Goal: Navigation & Orientation: Find specific page/section

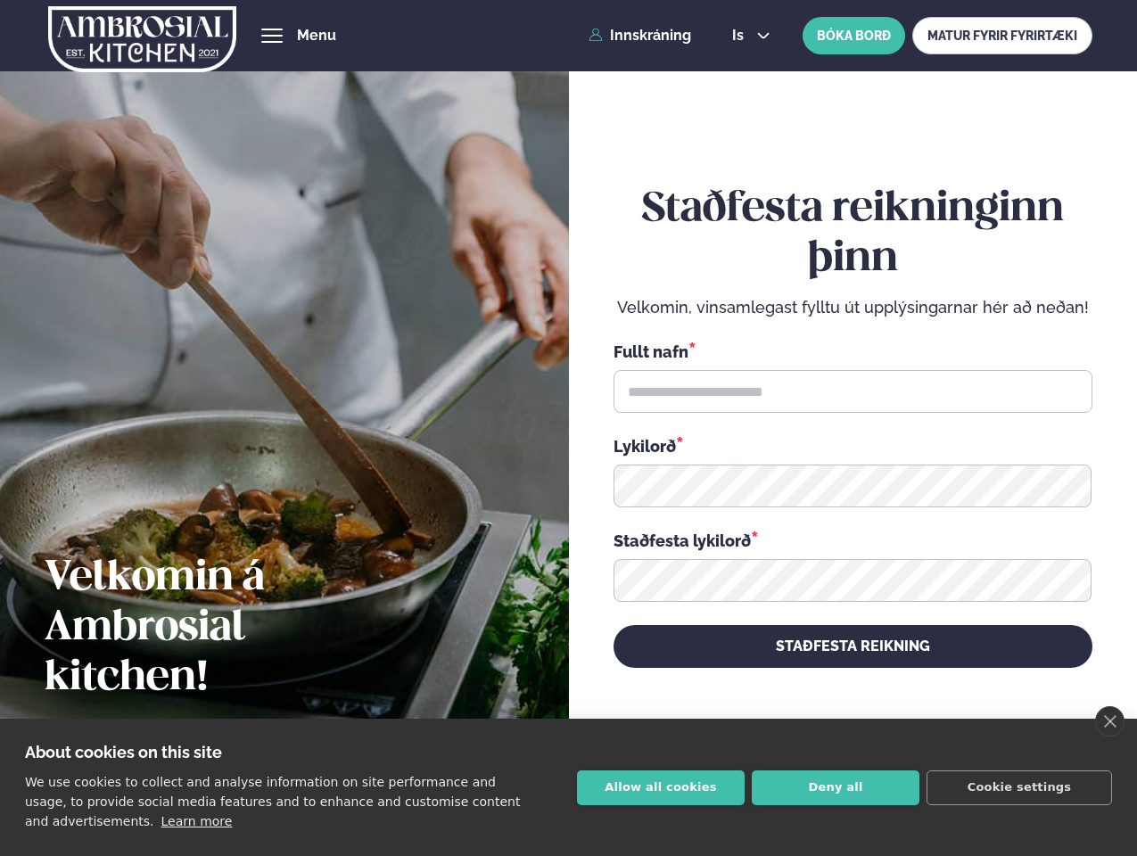
click at [1109, 721] on link "close" at bounding box center [1109, 721] width 29 height 30
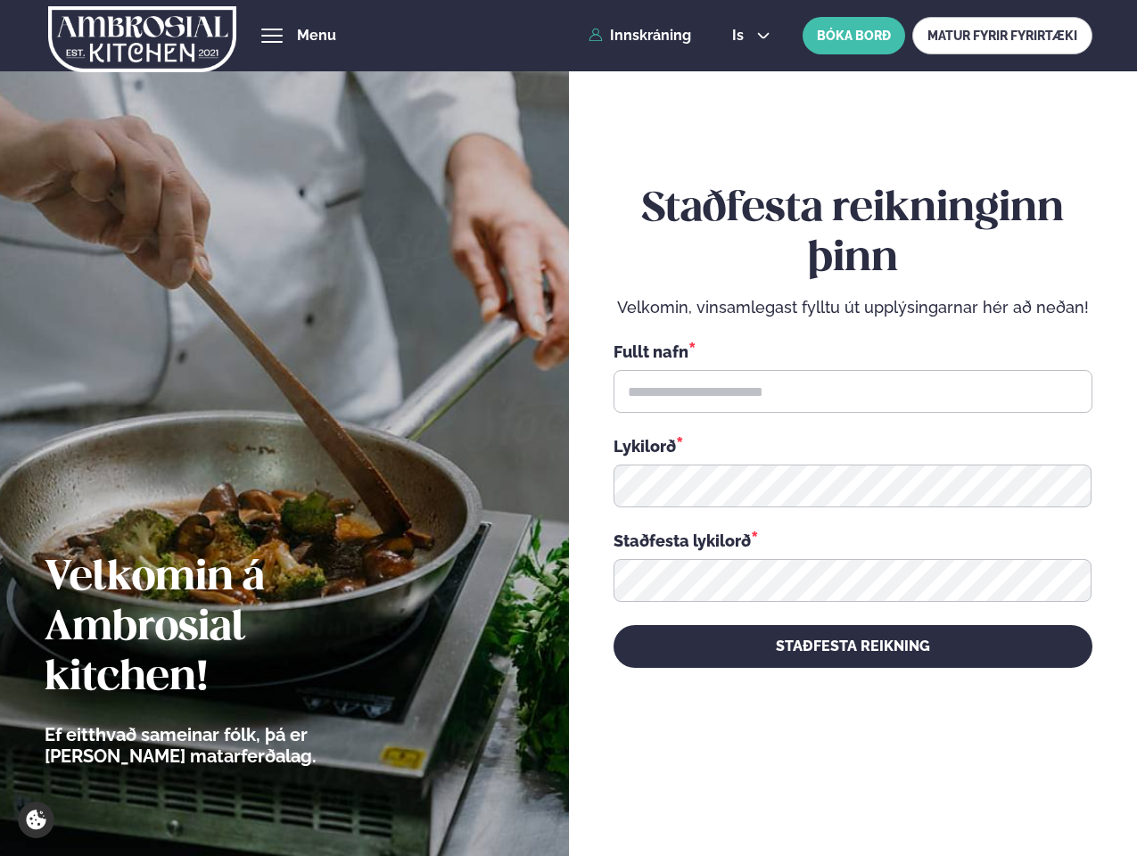
click at [661, 787] on div "Staðfesta reikninginn þinn Velkomin, vinsamlegast fylltu út upplýsingarnar hér …" at bounding box center [852, 426] width 479 height 797
click at [835, 787] on div "Staðfesta reikninginn þinn Velkomin, vinsamlegast fylltu út upplýsingarnar hér …" at bounding box center [852, 426] width 479 height 797
click at [1019, 787] on div "Staðfesta reikninginn þinn Velkomin, vinsamlegast fylltu út upplýsingarnar hér …" at bounding box center [852, 426] width 479 height 797
click at [272, 36] on span "hamburger" at bounding box center [272, 36] width 16 height 16
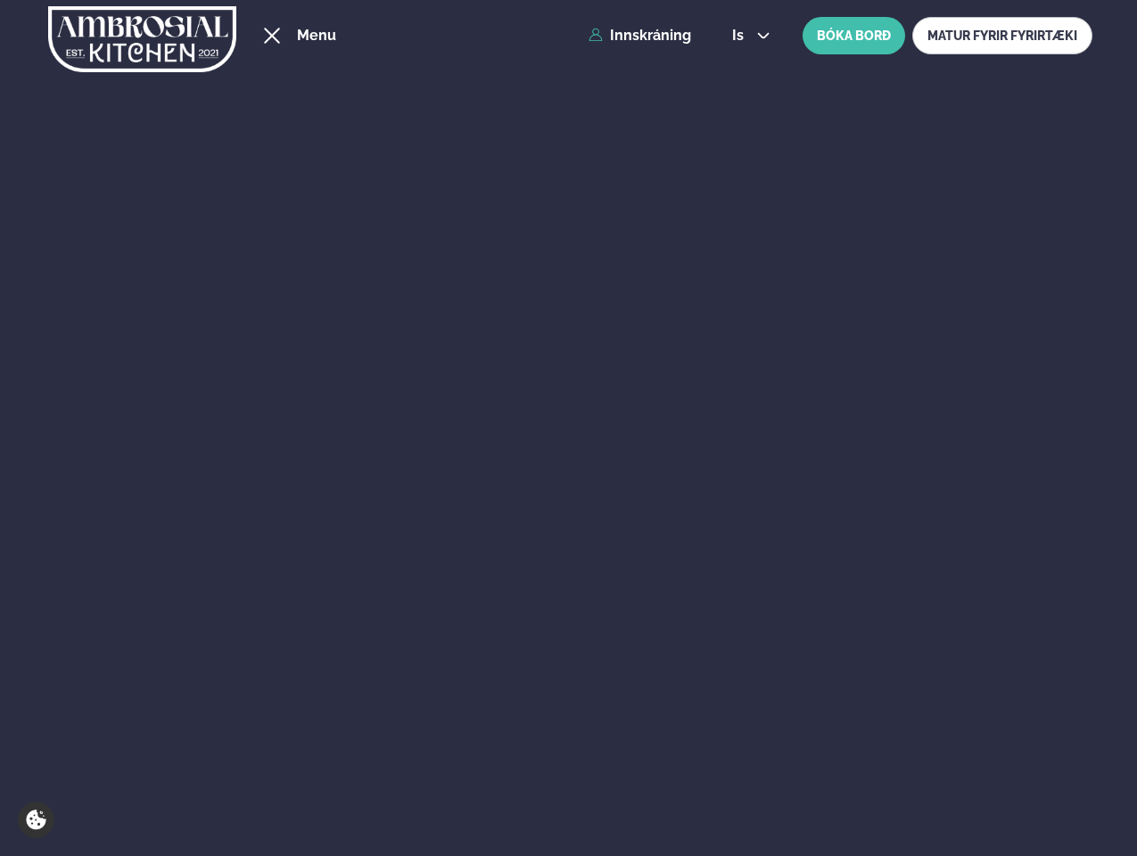
click at [749, 36] on span "is" at bounding box center [740, 36] width 17 height 14
click at [583, 487] on link "Katrínartún 4" at bounding box center [31, 495] width 1106 height 16
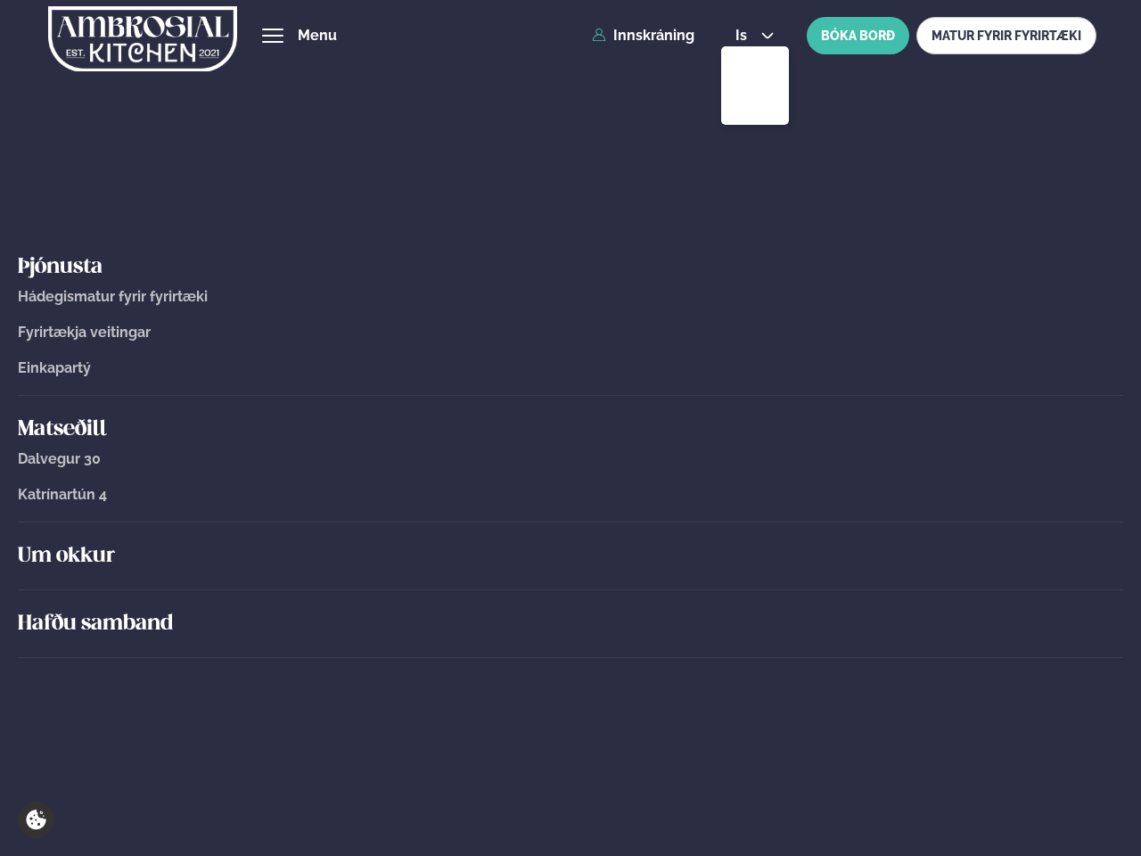
click at [1067, 580] on icon at bounding box center [1071, 580] width 21 height 21
